Goal: Information Seeking & Learning: Understand process/instructions

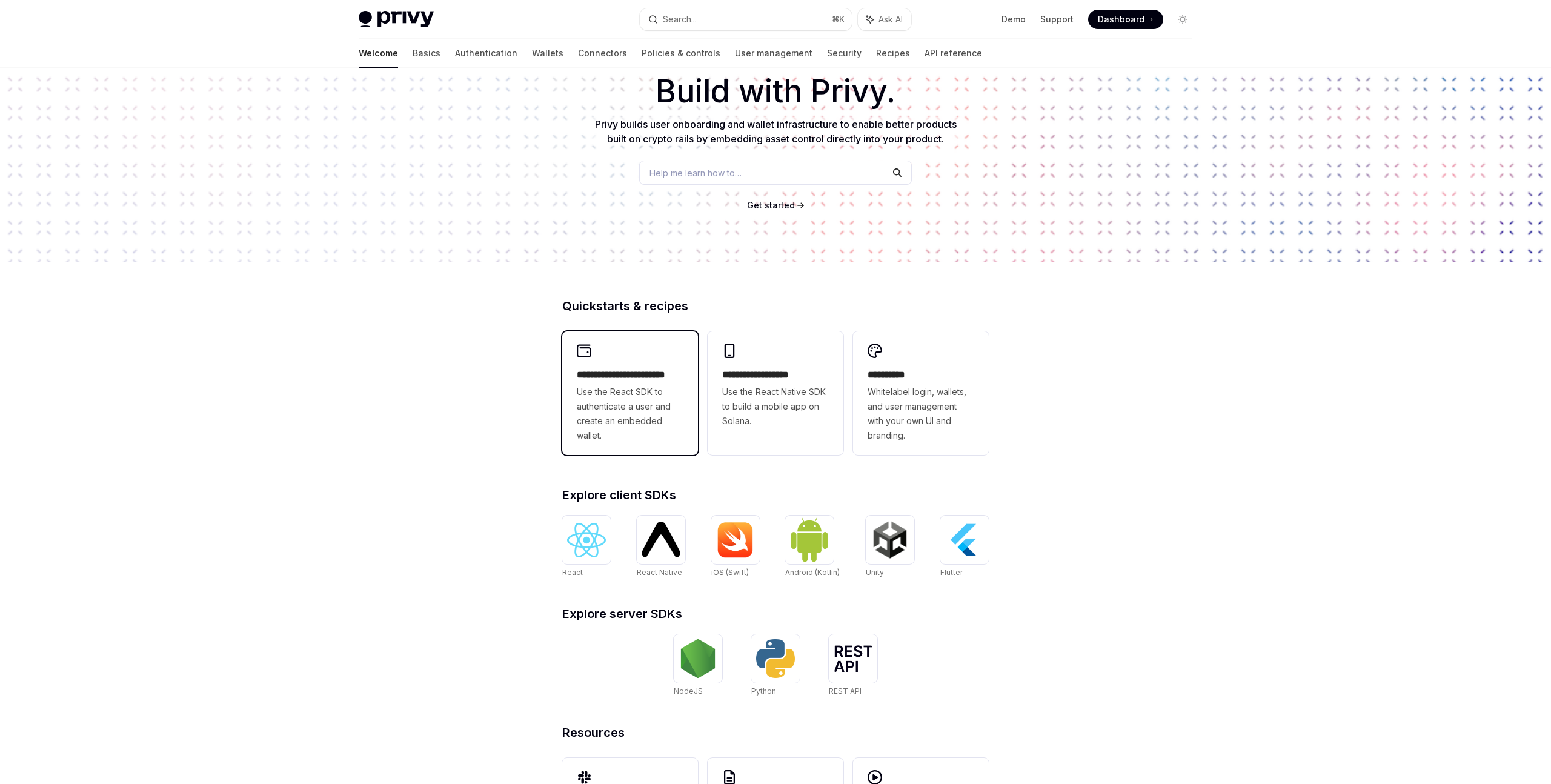
scroll to position [84, 0]
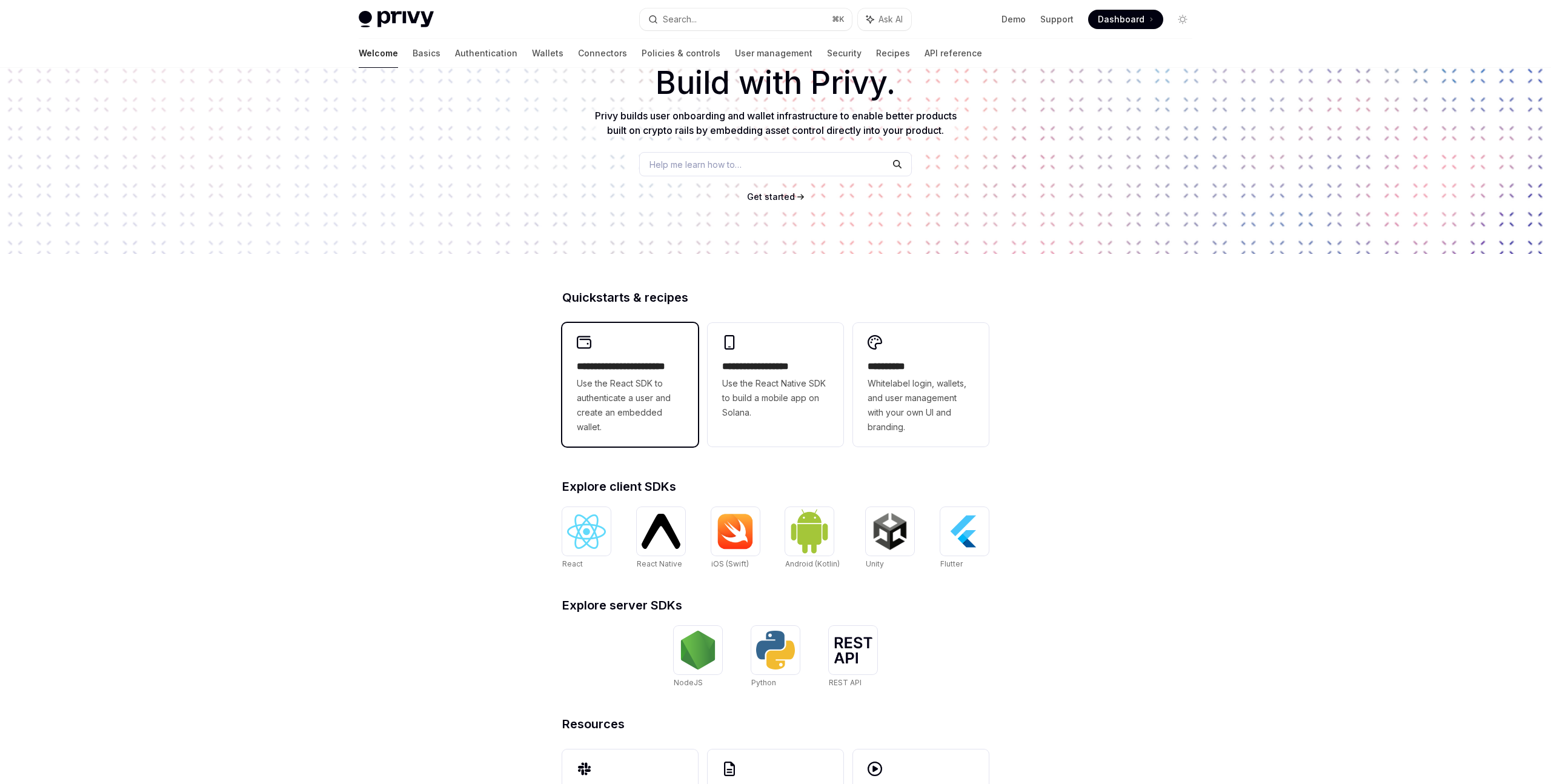
click at [645, 377] on span "Use the React SDK to authenticate a user and create an embedded wallet." at bounding box center [630, 404] width 107 height 58
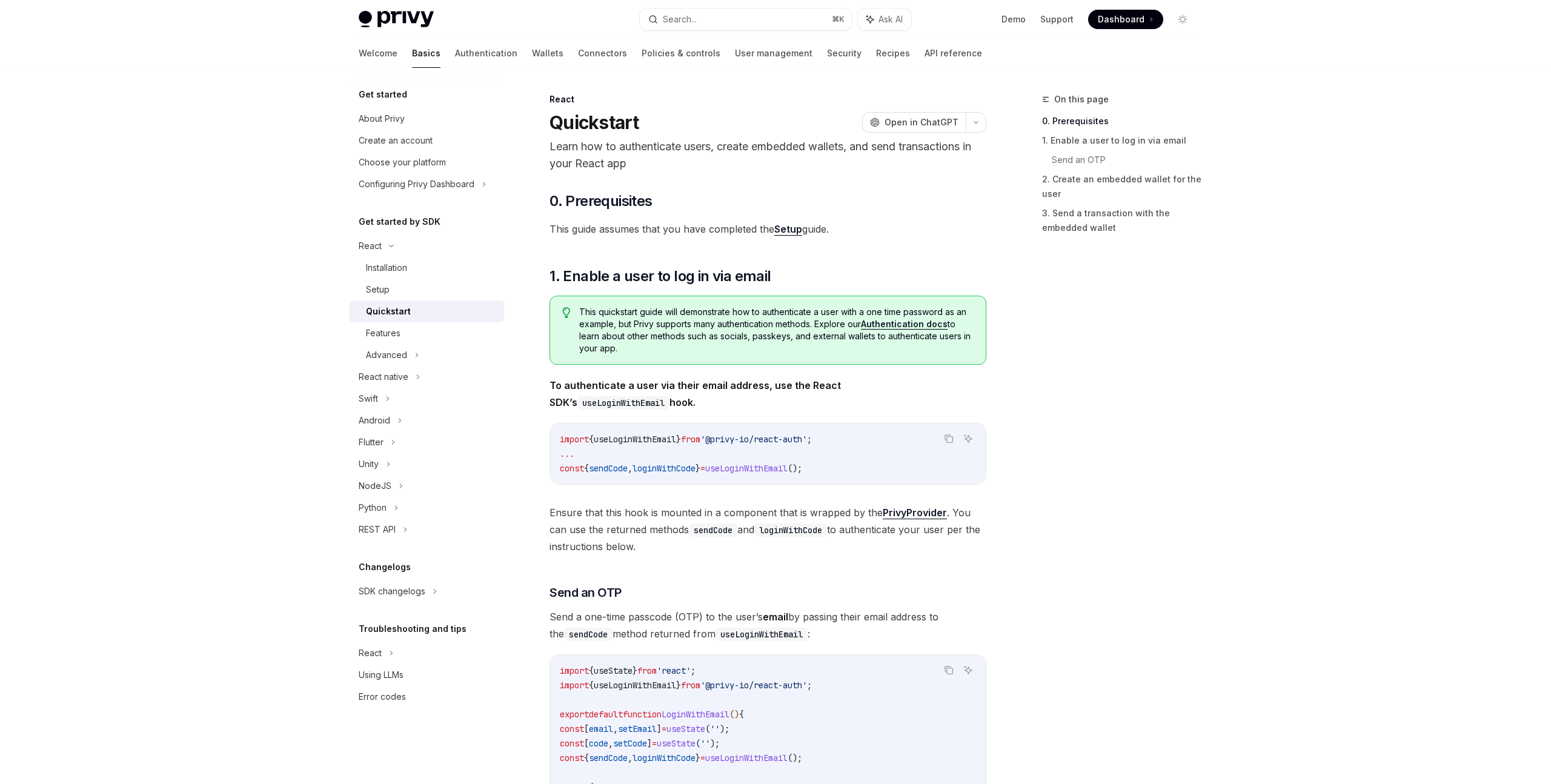
scroll to position [8, 0]
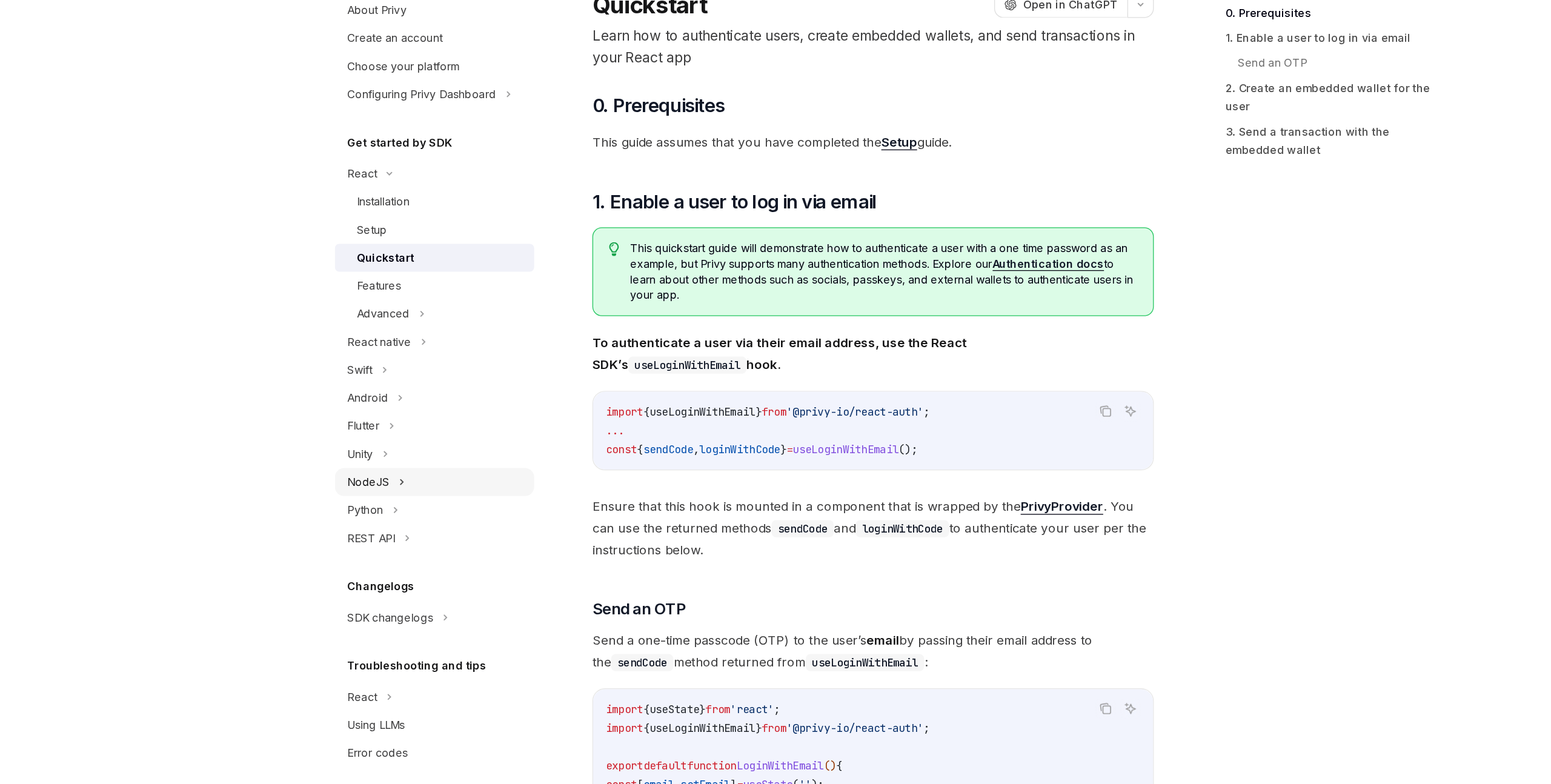
click at [384, 486] on div "NodeJS" at bounding box center [374, 486] width 32 height 15
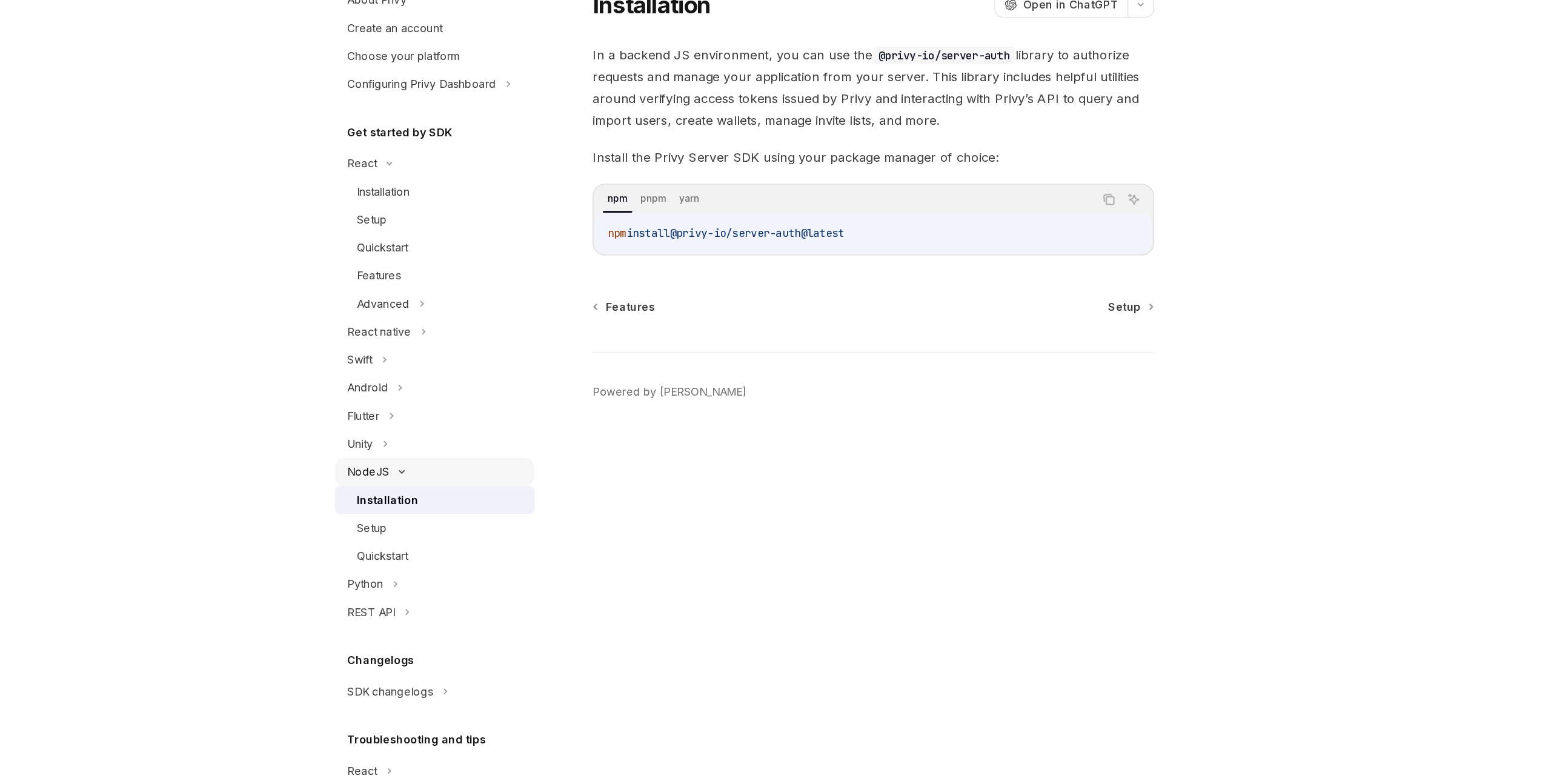
scroll to position [13, 0]
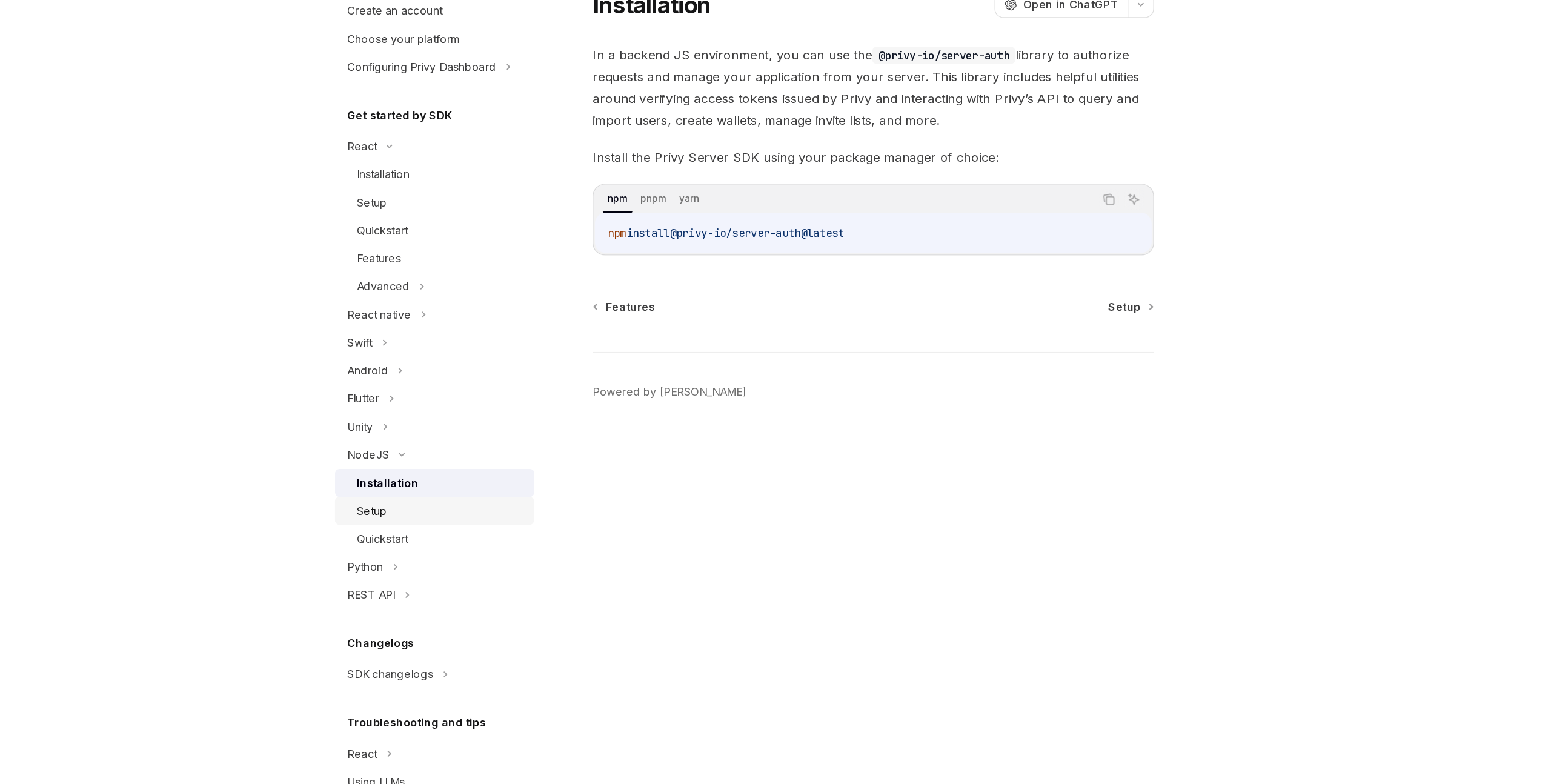
click at [381, 516] on div "Setup" at bounding box center [378, 516] width 24 height 15
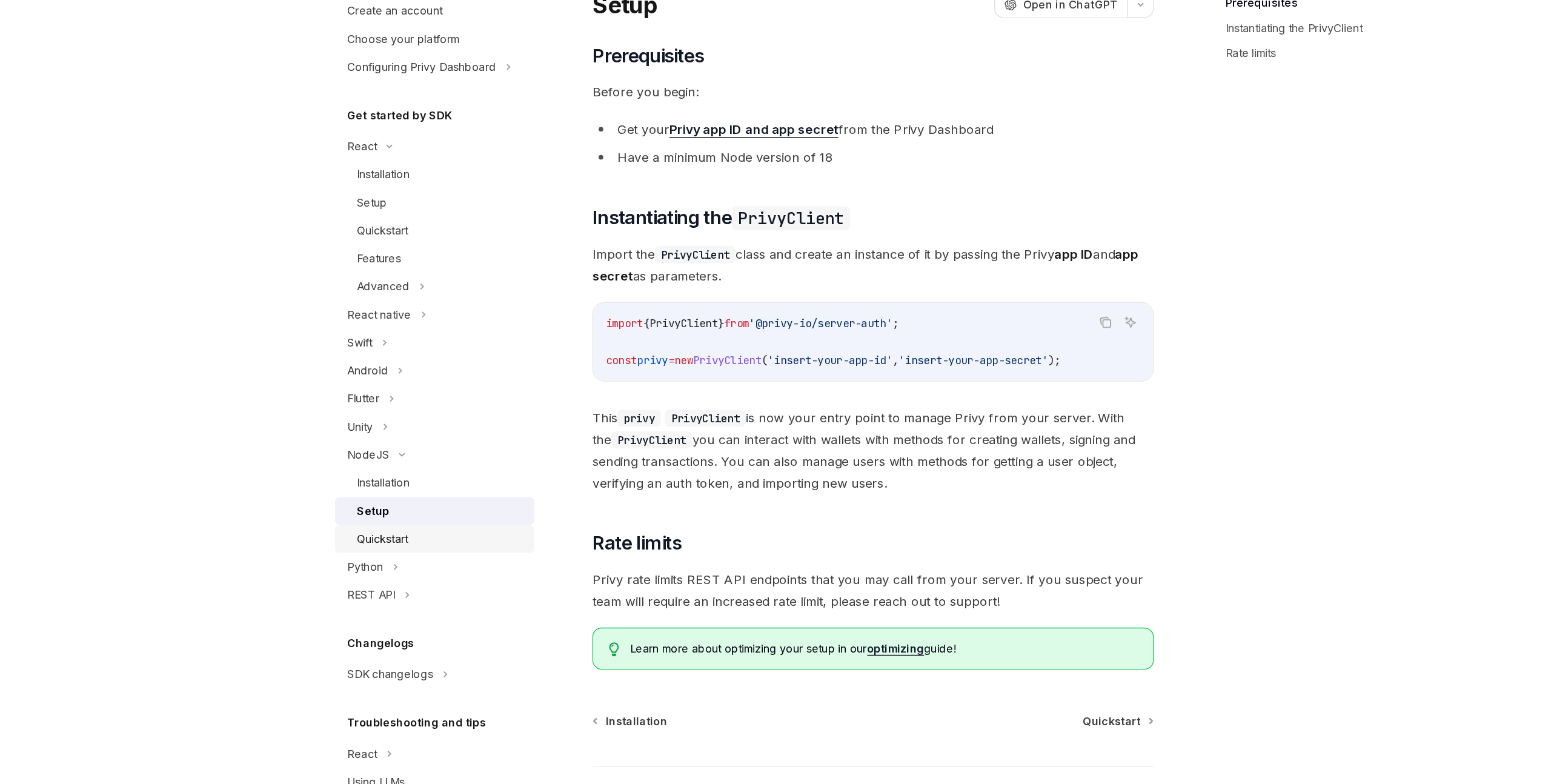
click at [391, 539] on div "Quickstart" at bounding box center [385, 538] width 40 height 15
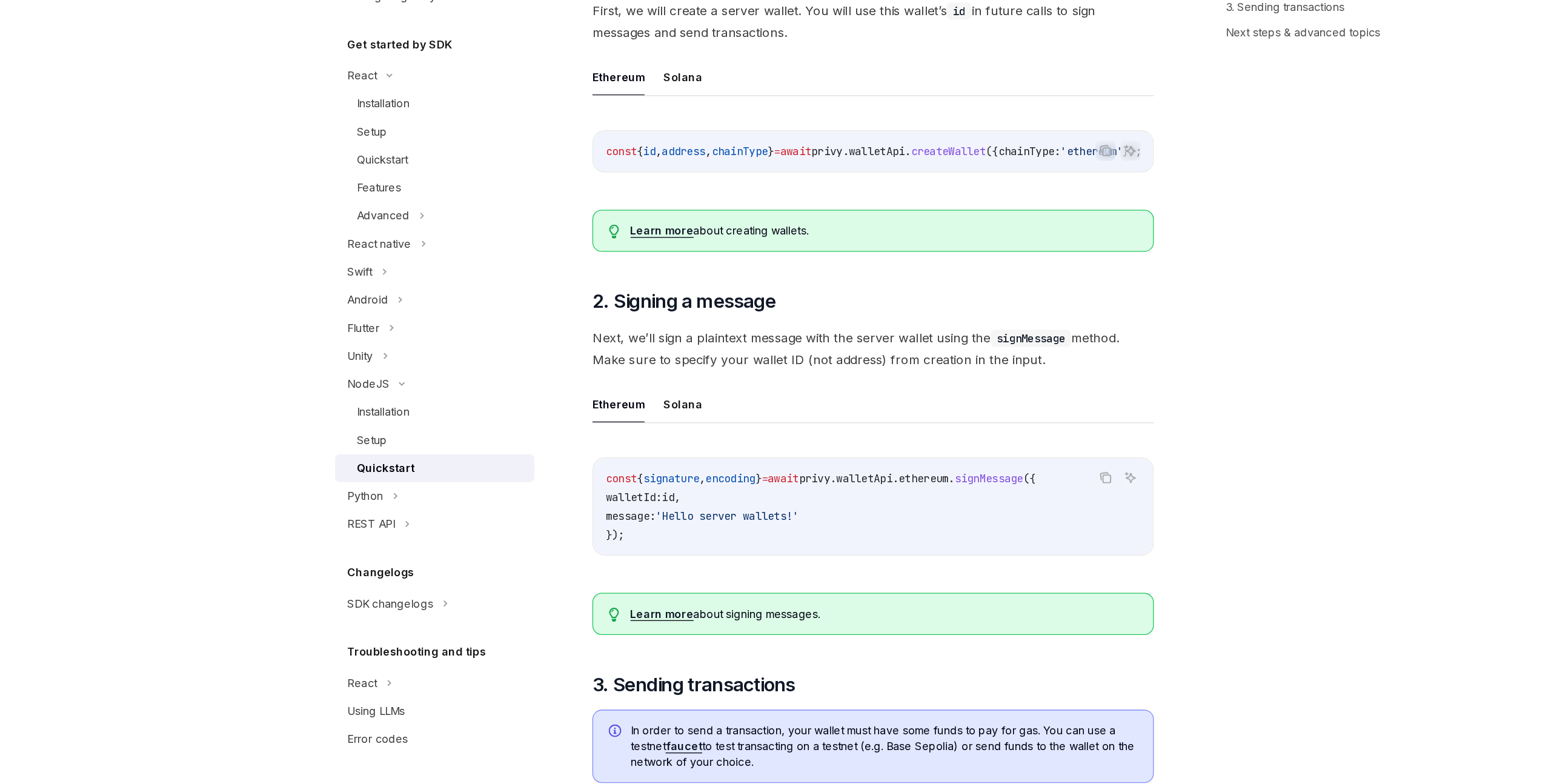
scroll to position [210, 0]
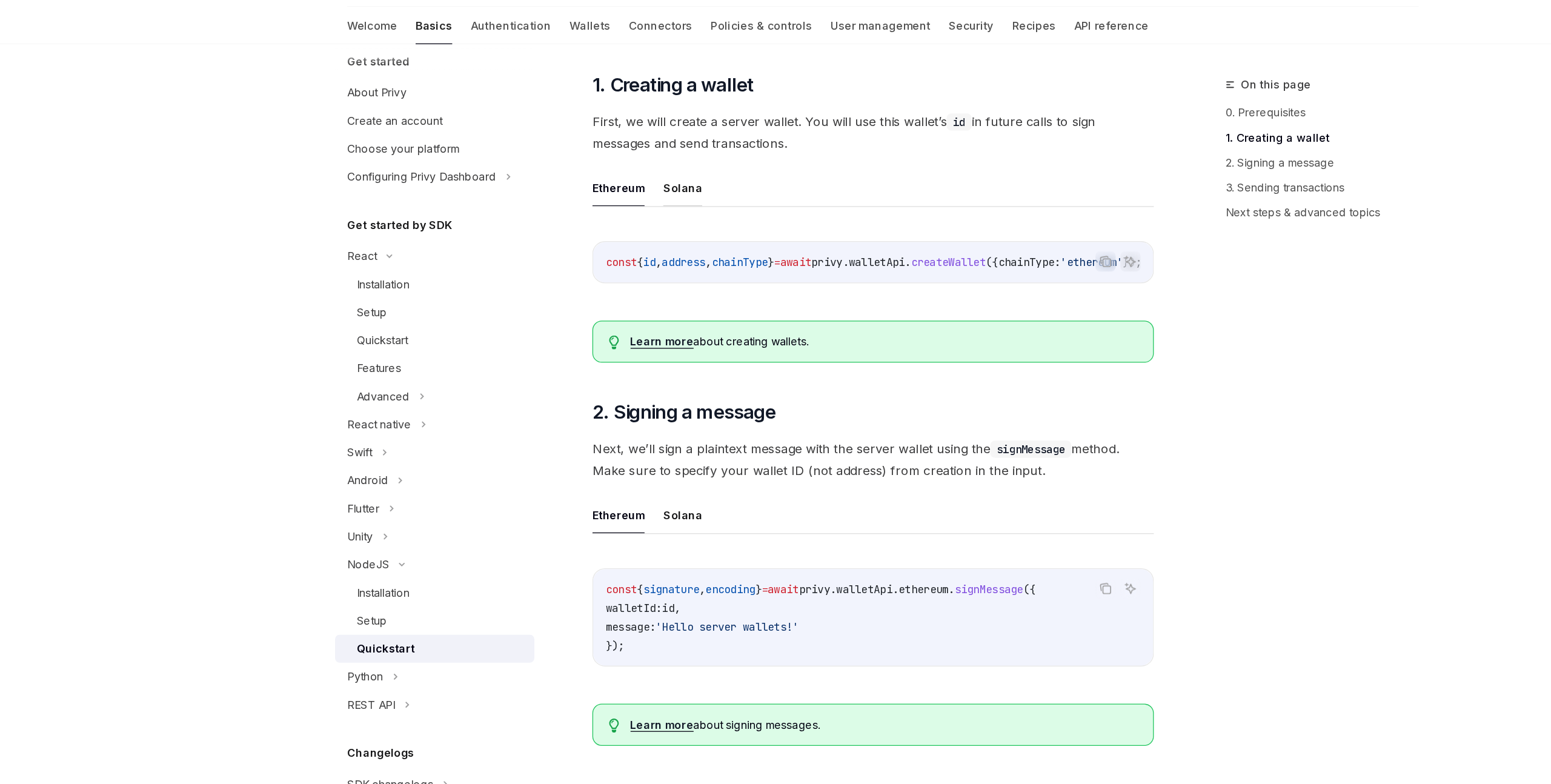
click at [611, 180] on button "Solana" at bounding box center [619, 179] width 30 height 29
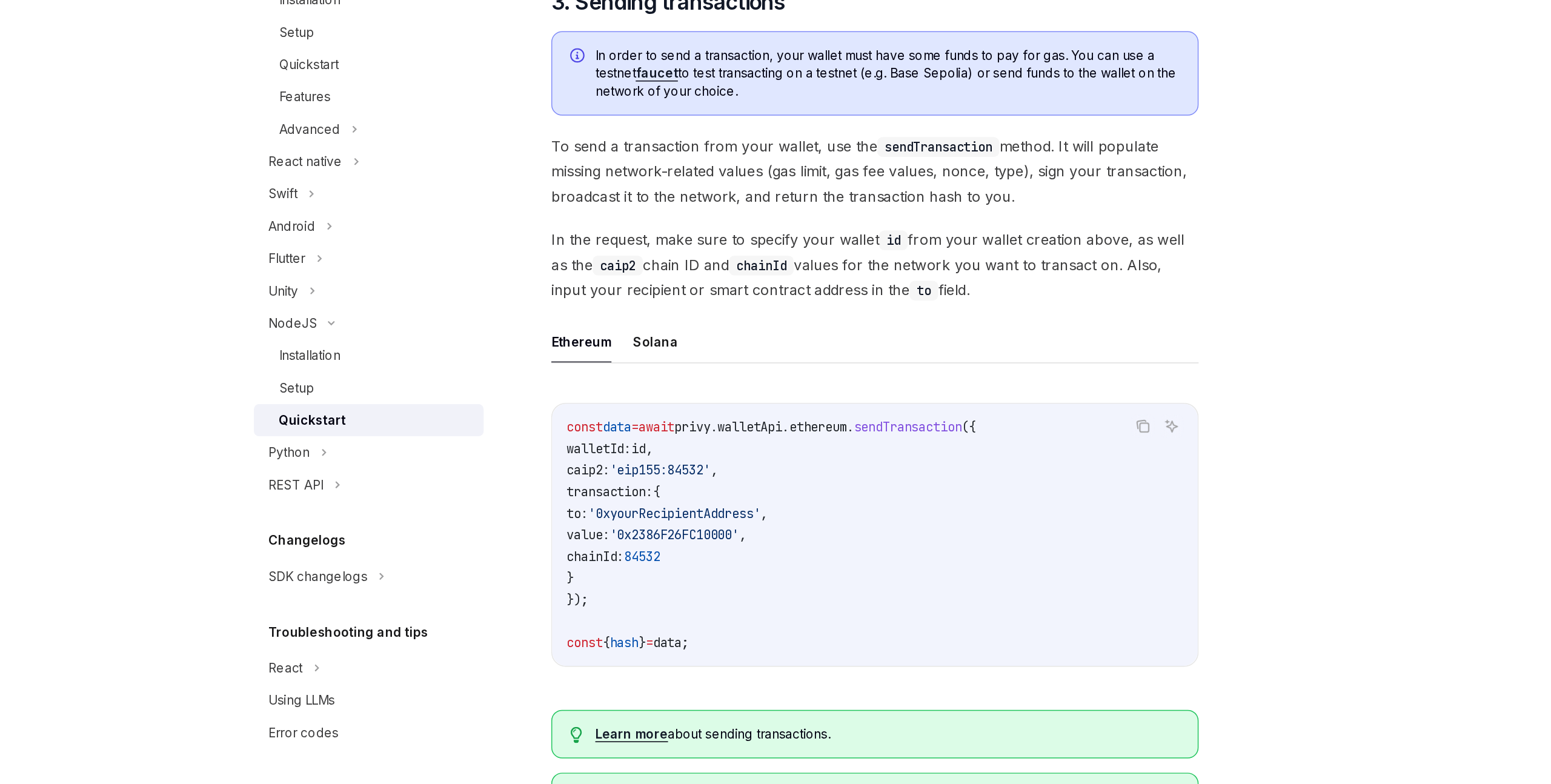
scroll to position [630, 0]
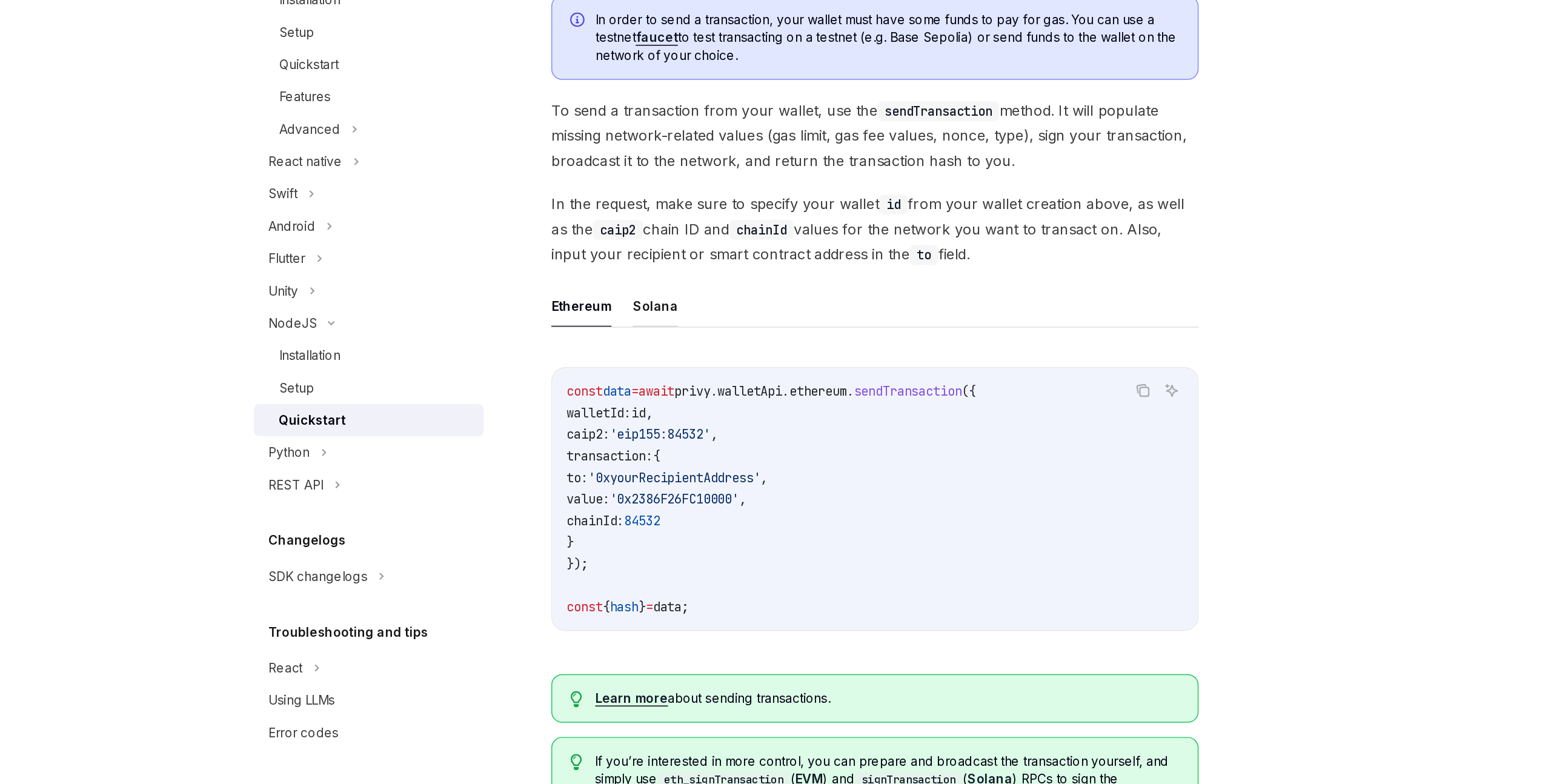
click at [616, 469] on button "Solana" at bounding box center [619, 460] width 30 height 29
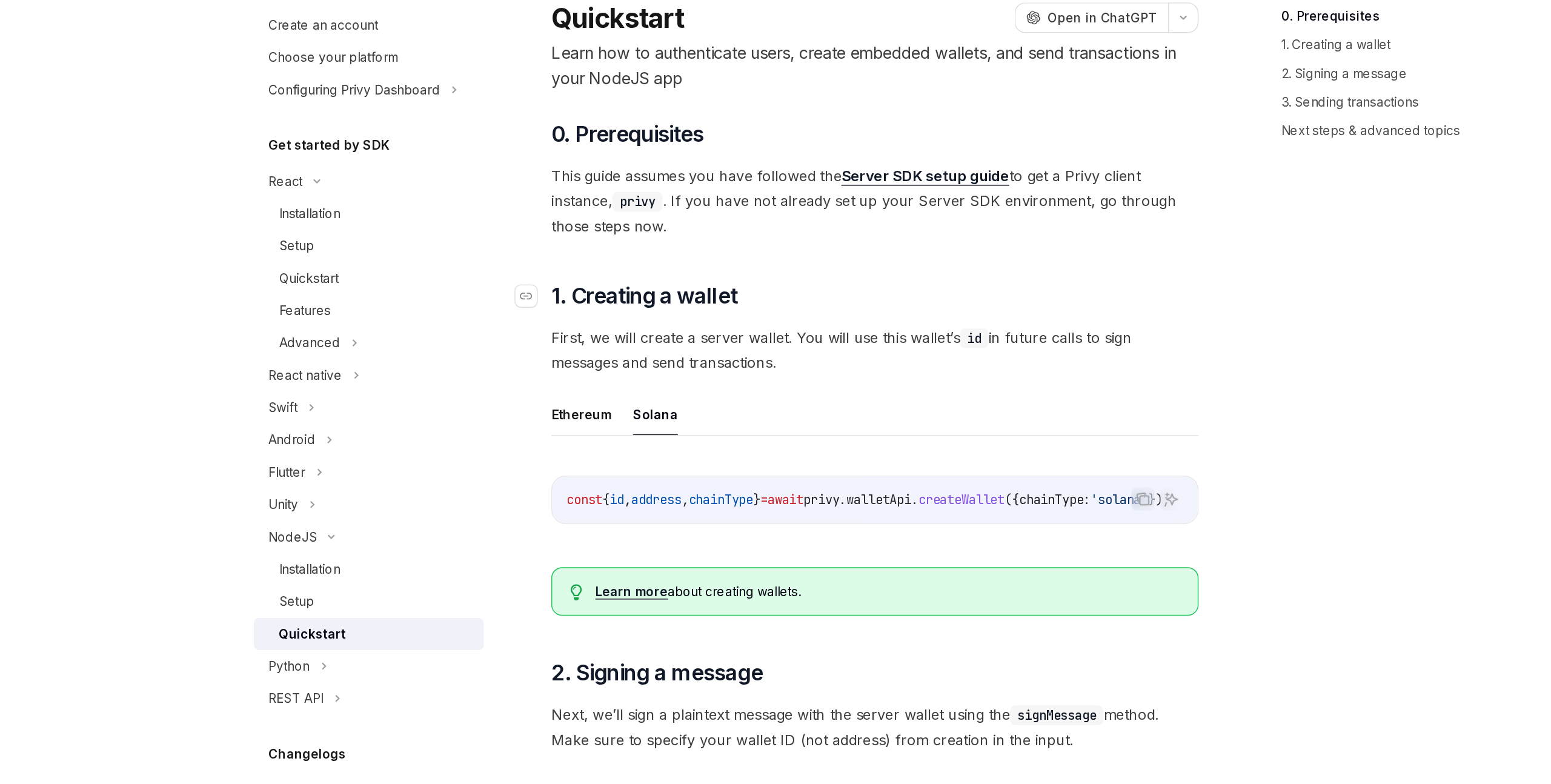
click at [617, 314] on span "1. Creating a wallet" at bounding box center [612, 310] width 125 height 19
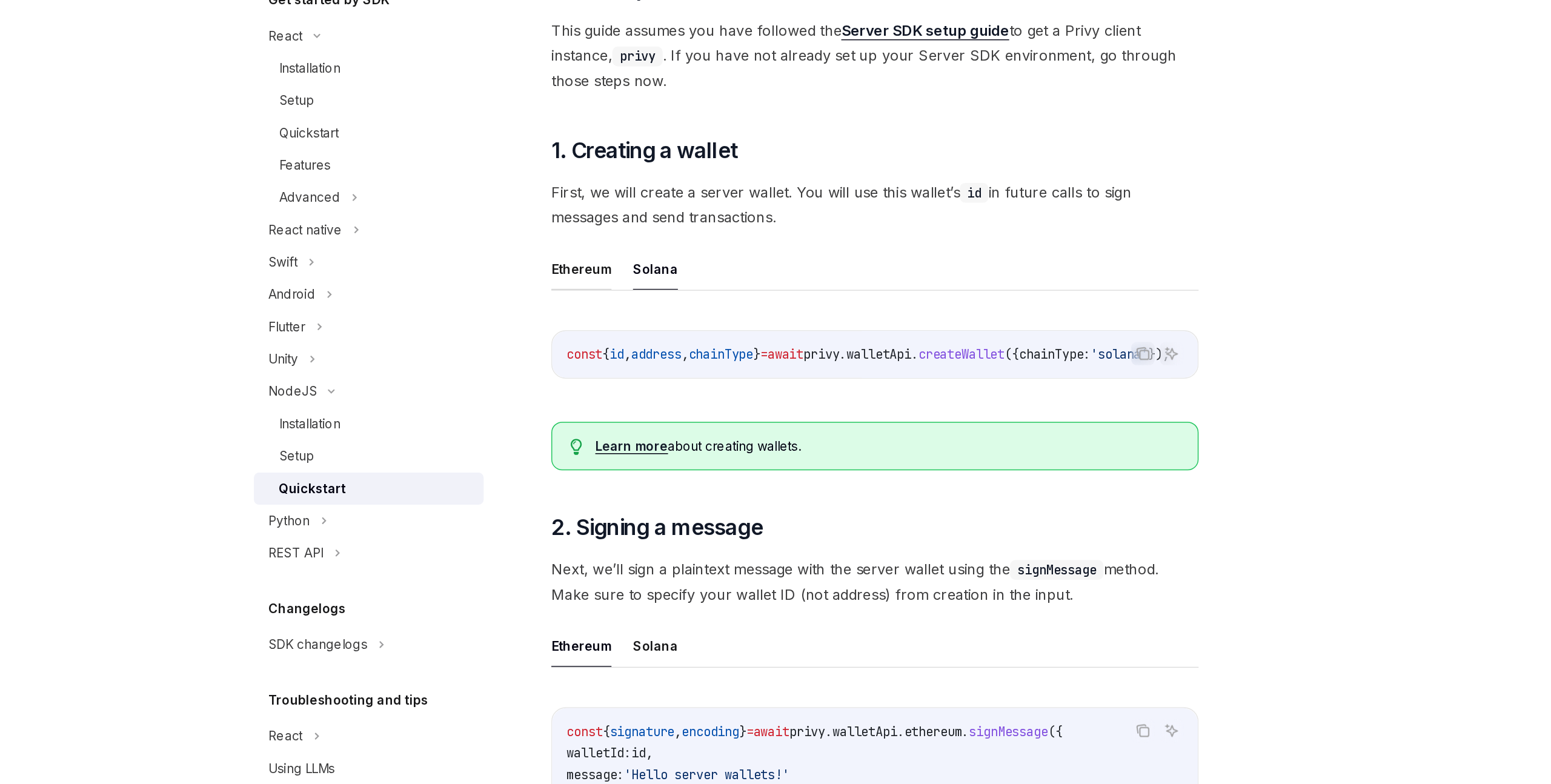
click at [570, 398] on button "Ethereum" at bounding box center [570, 390] width 41 height 29
click at [621, 397] on button "Solana" at bounding box center [619, 390] width 30 height 29
type textarea "*"
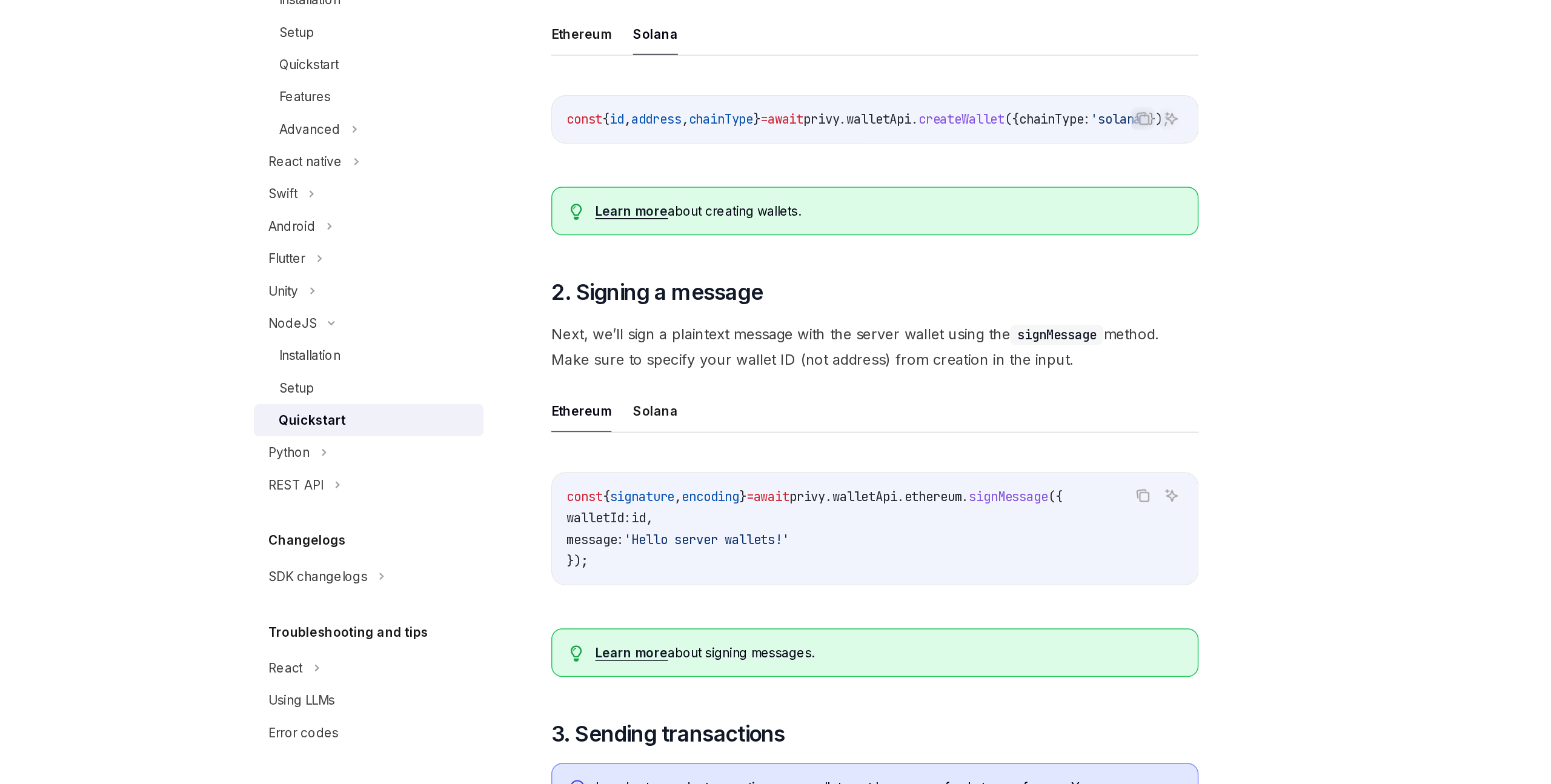
scroll to position [135, 0]
